Goal: Information Seeking & Learning: Learn about a topic

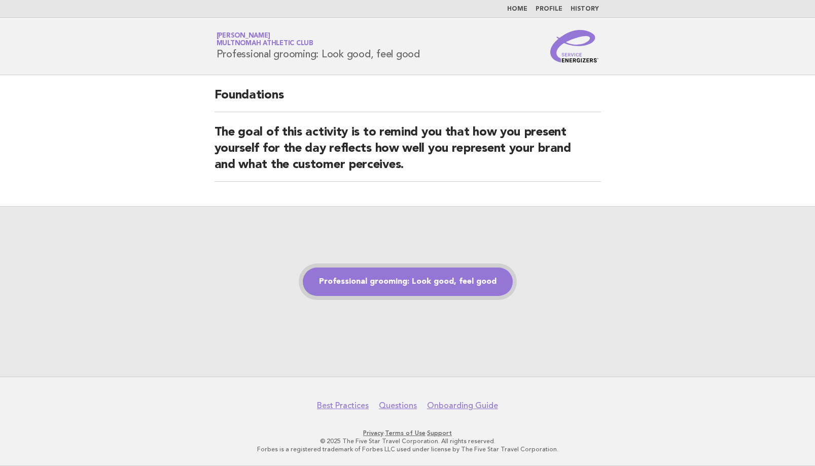
click at [459, 279] on link "Professional grooming: Look good, feel good" at bounding box center [408, 281] width 210 height 28
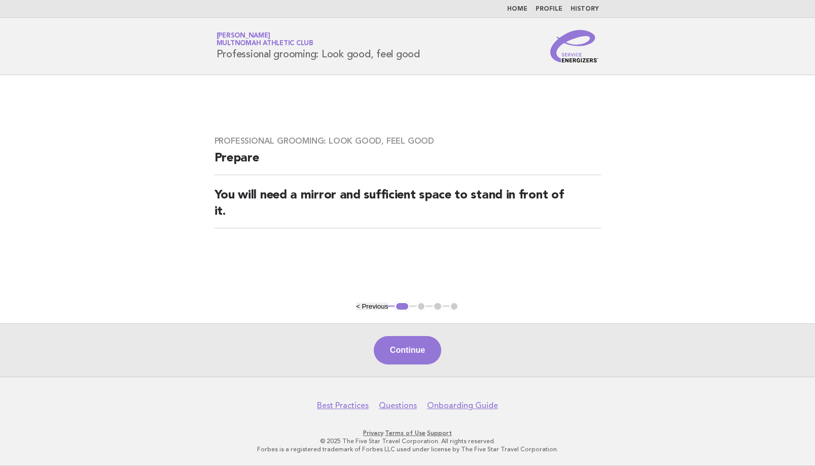
click at [597, 146] on h3 "Professional grooming: Look good, feel good" at bounding box center [408, 141] width 386 height 10
click at [425, 349] on button "Continue" at bounding box center [407, 350] width 67 height 28
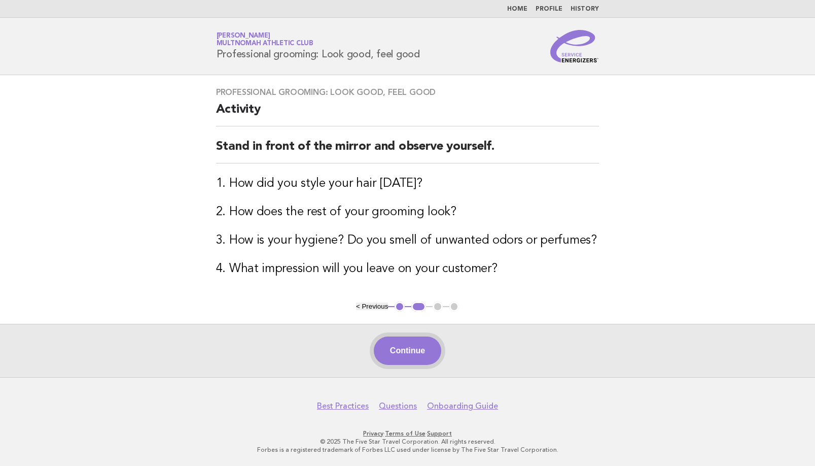
click at [412, 351] on button "Continue" at bounding box center [407, 350] width 67 height 28
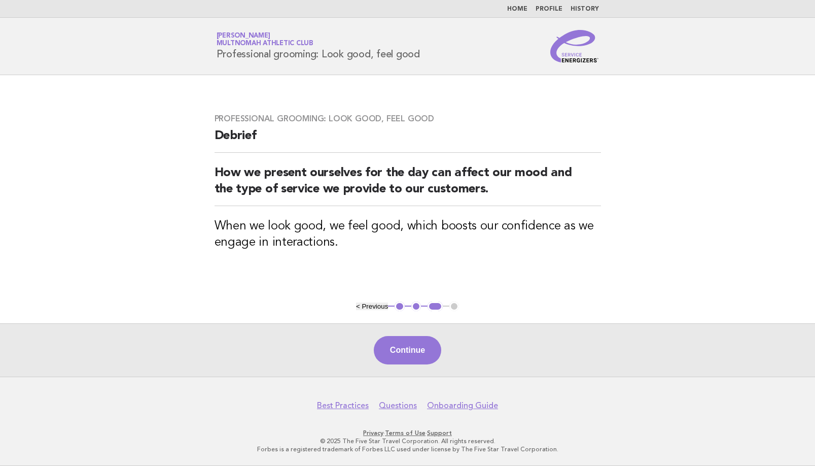
click at [412, 351] on button "Continue" at bounding box center [407, 350] width 67 height 28
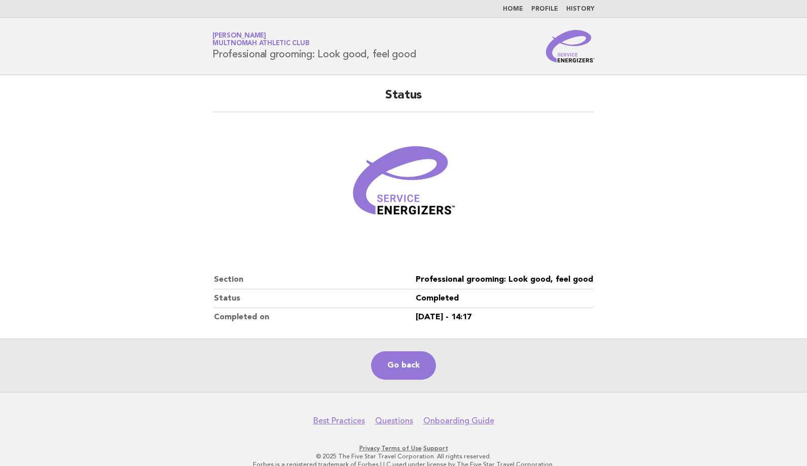
click at [435, 367] on link "Go back" at bounding box center [403, 365] width 65 height 28
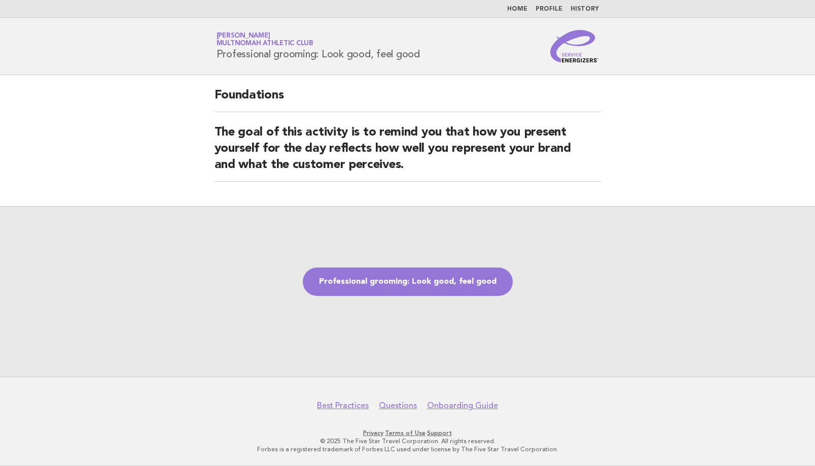
click at [507, 246] on div "Professional grooming: Look good, feel good" at bounding box center [407, 291] width 815 height 170
click at [429, 275] on link "Professional grooming: Look good, feel good" at bounding box center [408, 281] width 210 height 28
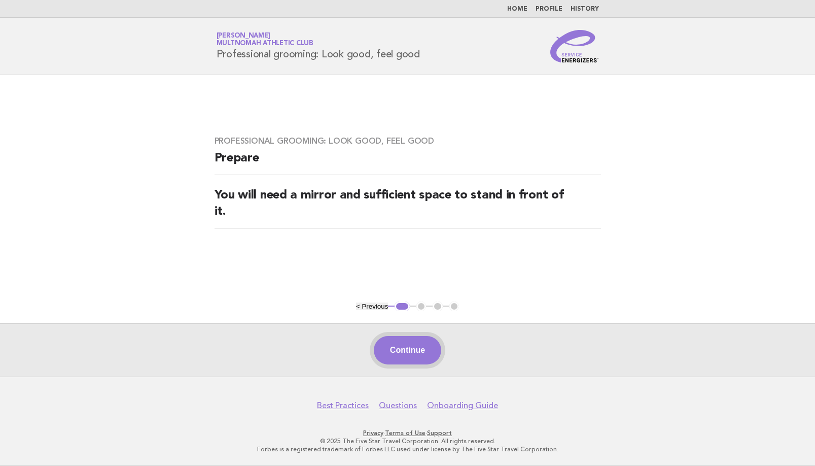
click at [418, 342] on button "Continue" at bounding box center [407, 350] width 67 height 28
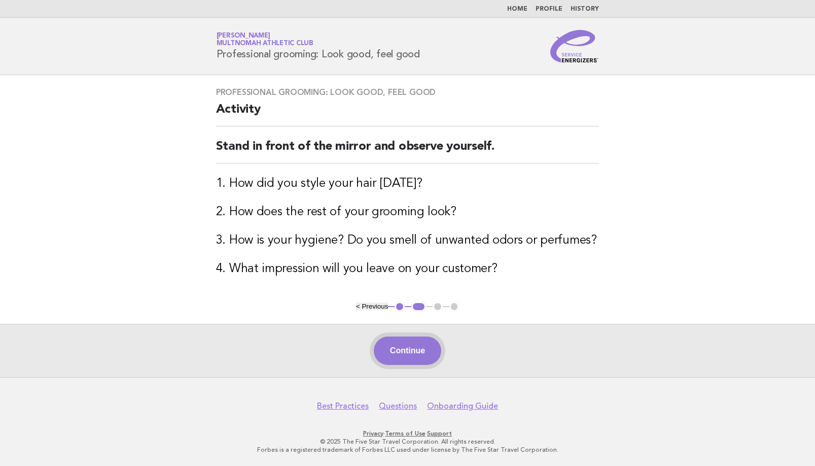
click at [417, 354] on button "Continue" at bounding box center [407, 350] width 67 height 28
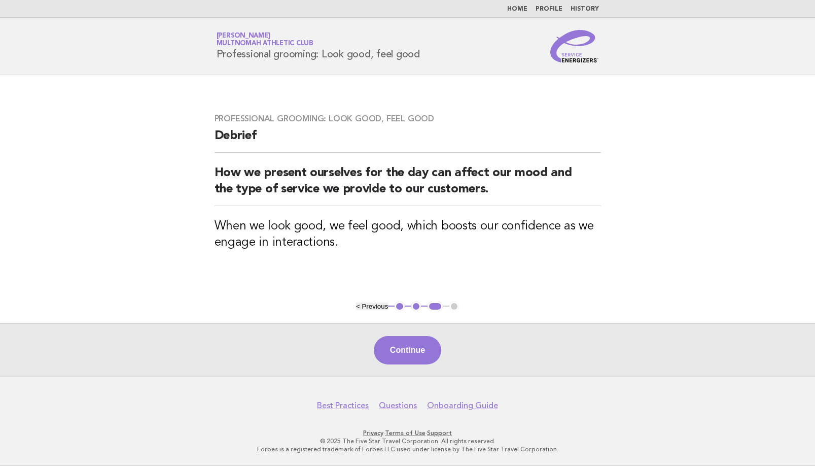
click at [746, 136] on main "Professional grooming: Look good, feel good Debrief How we present ourselves fo…" at bounding box center [407, 225] width 815 height 301
click at [406, 348] on button "Continue" at bounding box center [407, 350] width 67 height 28
